Goal: Task Accomplishment & Management: Manage account settings

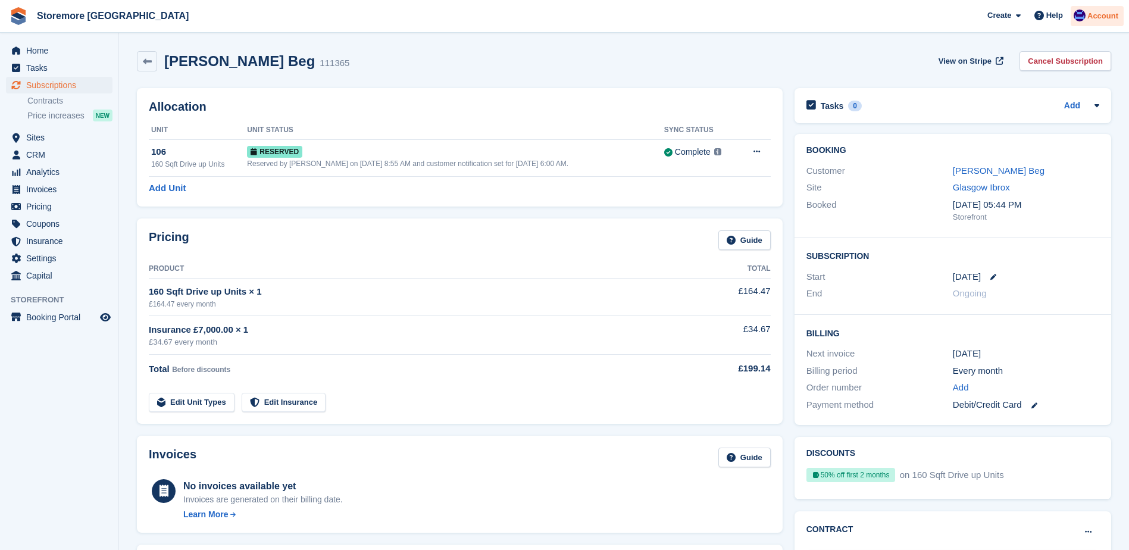
click at [1109, 20] on span "Account" at bounding box center [1102, 16] width 31 height 12
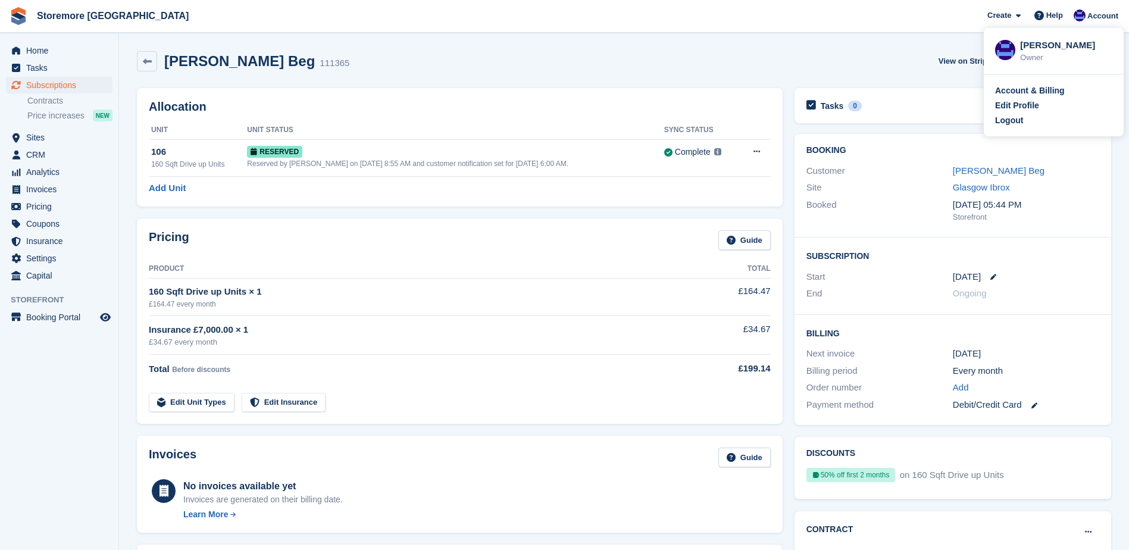
click at [1021, 121] on div "Logout" at bounding box center [1009, 120] width 28 height 12
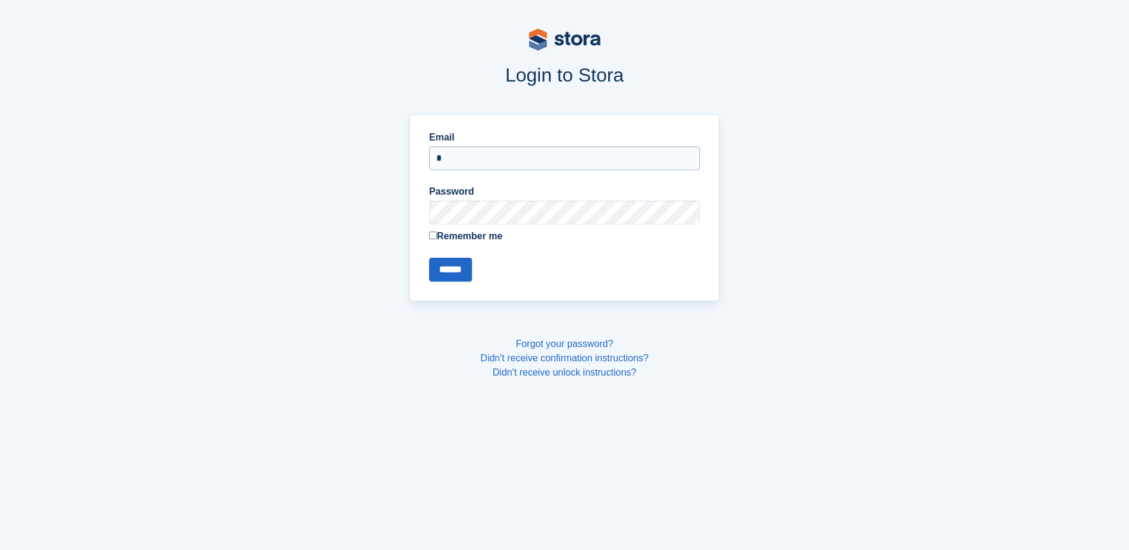
type input "**********"
click at [429, 258] on input "******" at bounding box center [450, 270] width 43 height 24
